Goal: Find specific page/section: Find specific page/section

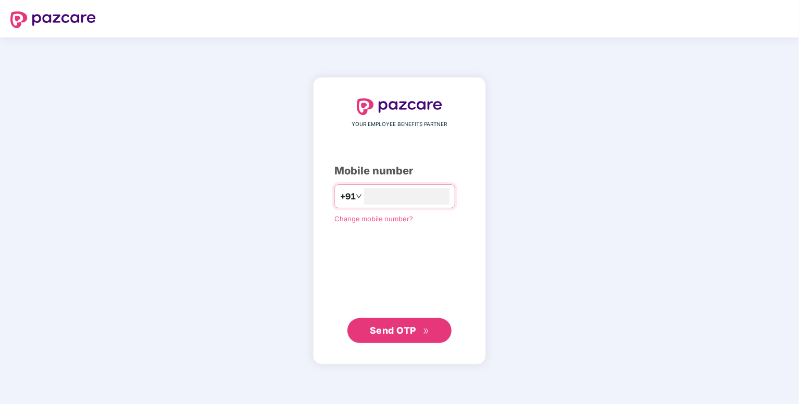
type input "**********"
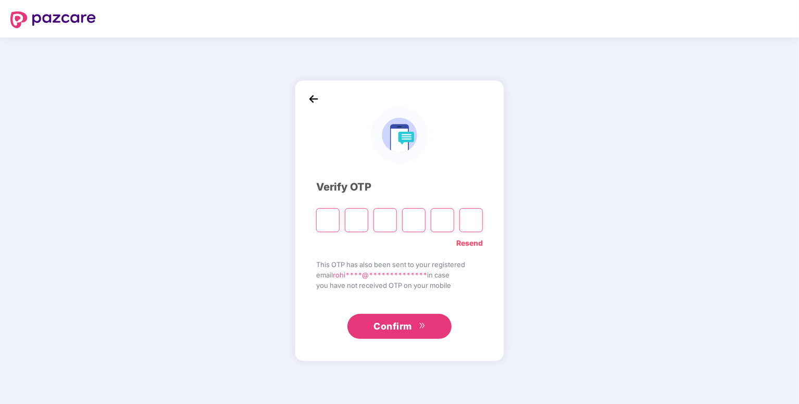
type input "*"
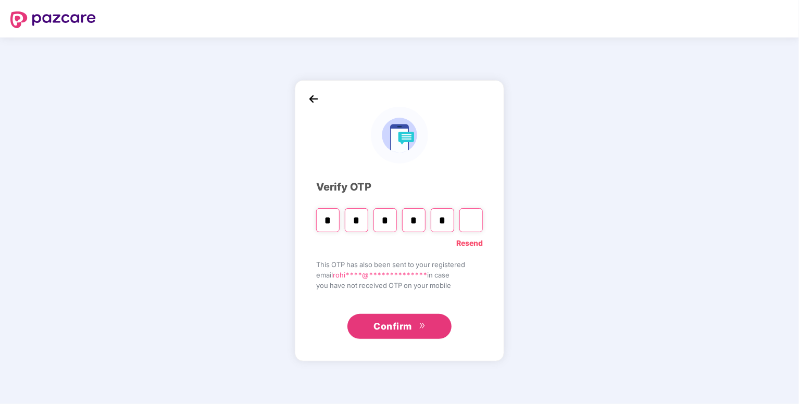
type input "*"
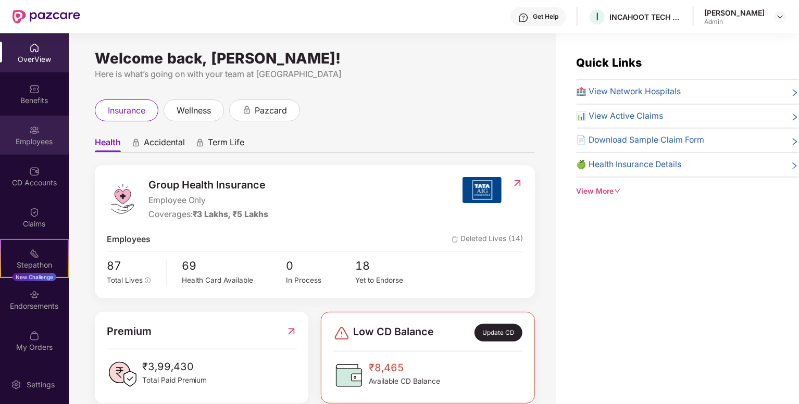
click at [46, 140] on div "Employees" at bounding box center [34, 141] width 69 height 10
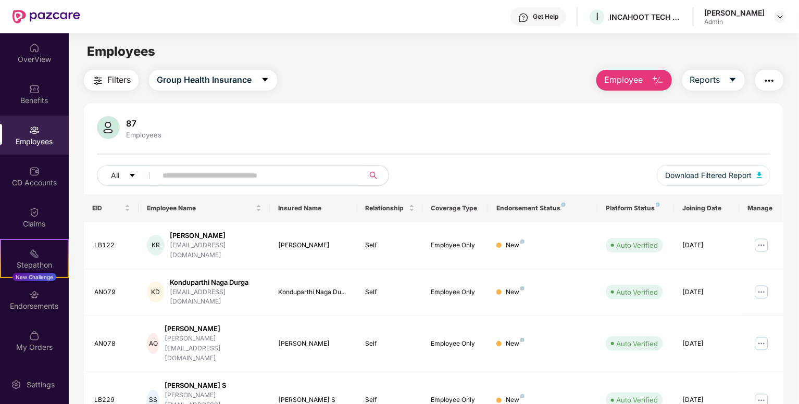
click at [254, 186] on div "All Download Filtered Report" at bounding box center [433, 179] width 673 height 29
click at [251, 181] on input "text" at bounding box center [255, 176] width 187 height 16
click at [37, 51] on img at bounding box center [34, 48] width 10 height 10
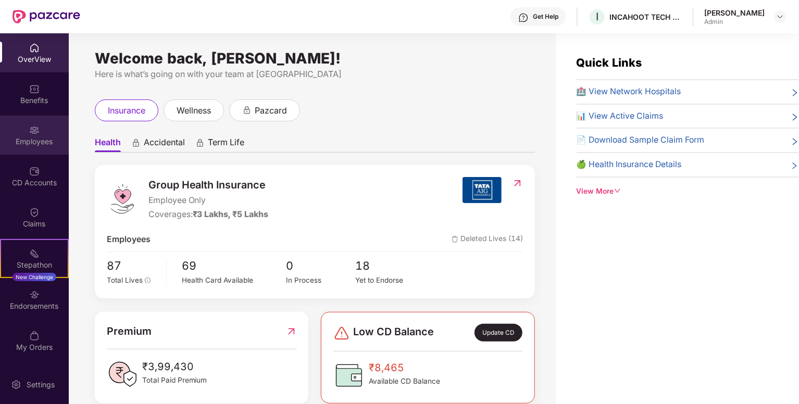
click at [37, 136] on div "Employees" at bounding box center [34, 141] width 69 height 10
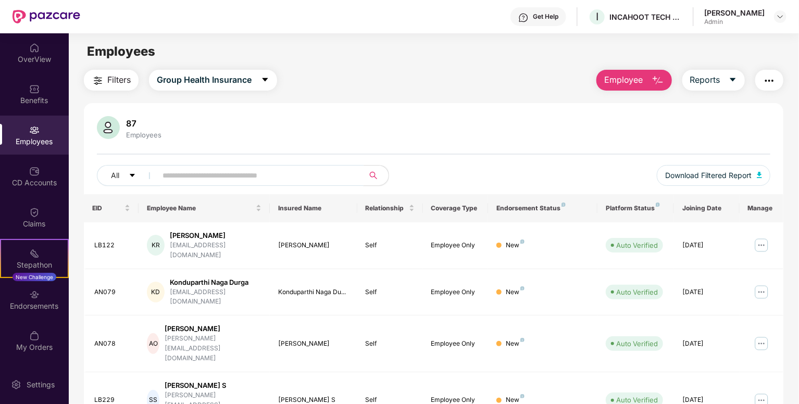
click at [264, 182] on input "text" at bounding box center [255, 176] width 187 height 16
click at [26, 45] on div "OverView" at bounding box center [34, 52] width 69 height 39
